Goal: Obtain resource: Download file/media

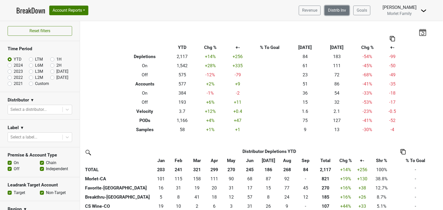
click at [339, 10] on link "Distrib Inv" at bounding box center [337, 11] width 25 height 10
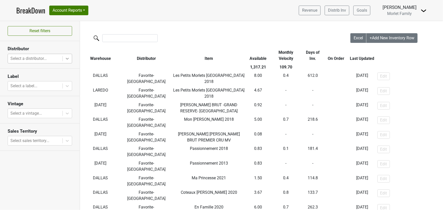
click at [66, 60] on icon at bounding box center [67, 58] width 5 height 5
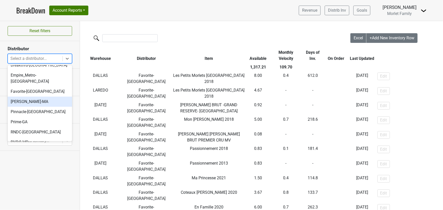
scroll to position [23, 0]
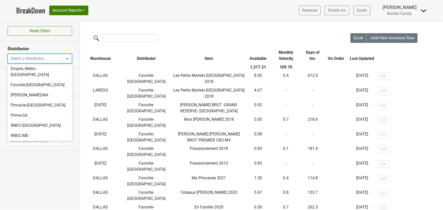
click at [35, 141] on div "RNDC-[GEOGRAPHIC_DATA]" at bounding box center [40, 146] width 65 height 10
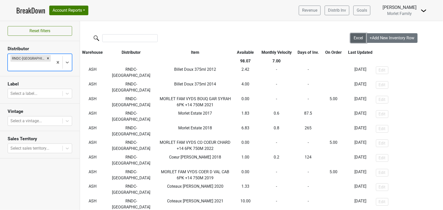
click at [356, 38] on span "Excel" at bounding box center [358, 38] width 9 height 5
click at [68, 60] on icon at bounding box center [67, 62] width 5 height 5
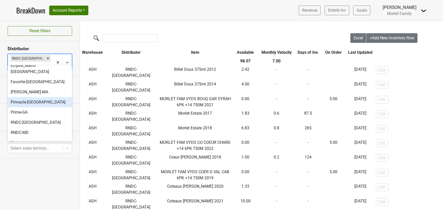
scroll to position [48, 0]
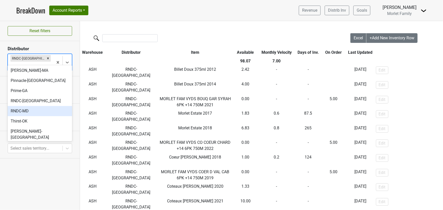
click at [43, 106] on div "RNDC-MD" at bounding box center [40, 111] width 65 height 10
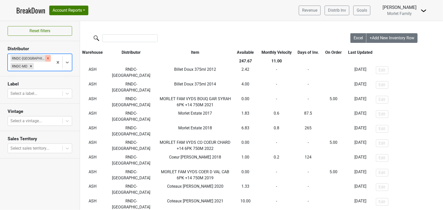
click at [47, 57] on icon "Remove RNDC-VA" at bounding box center [48, 58] width 2 height 2
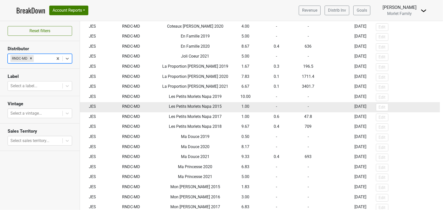
scroll to position [80, 0]
